Goal: Go to known website: Access a specific website the user already knows

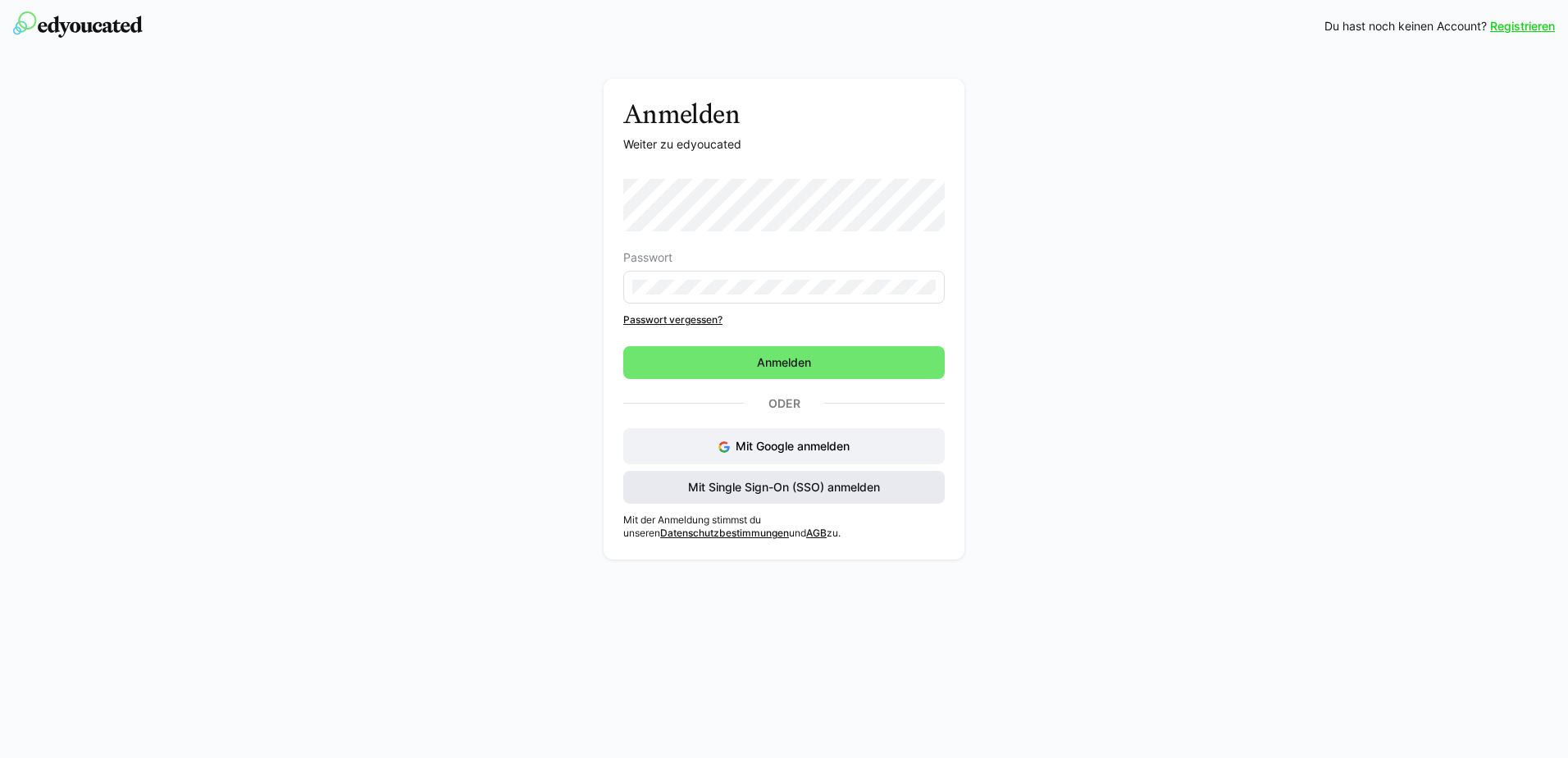
click at [708, 489] on span "Mit Single Sign-On (SSO) anmelden" at bounding box center [784, 487] width 196 height 17
